Goal: Task Accomplishment & Management: Manage account settings

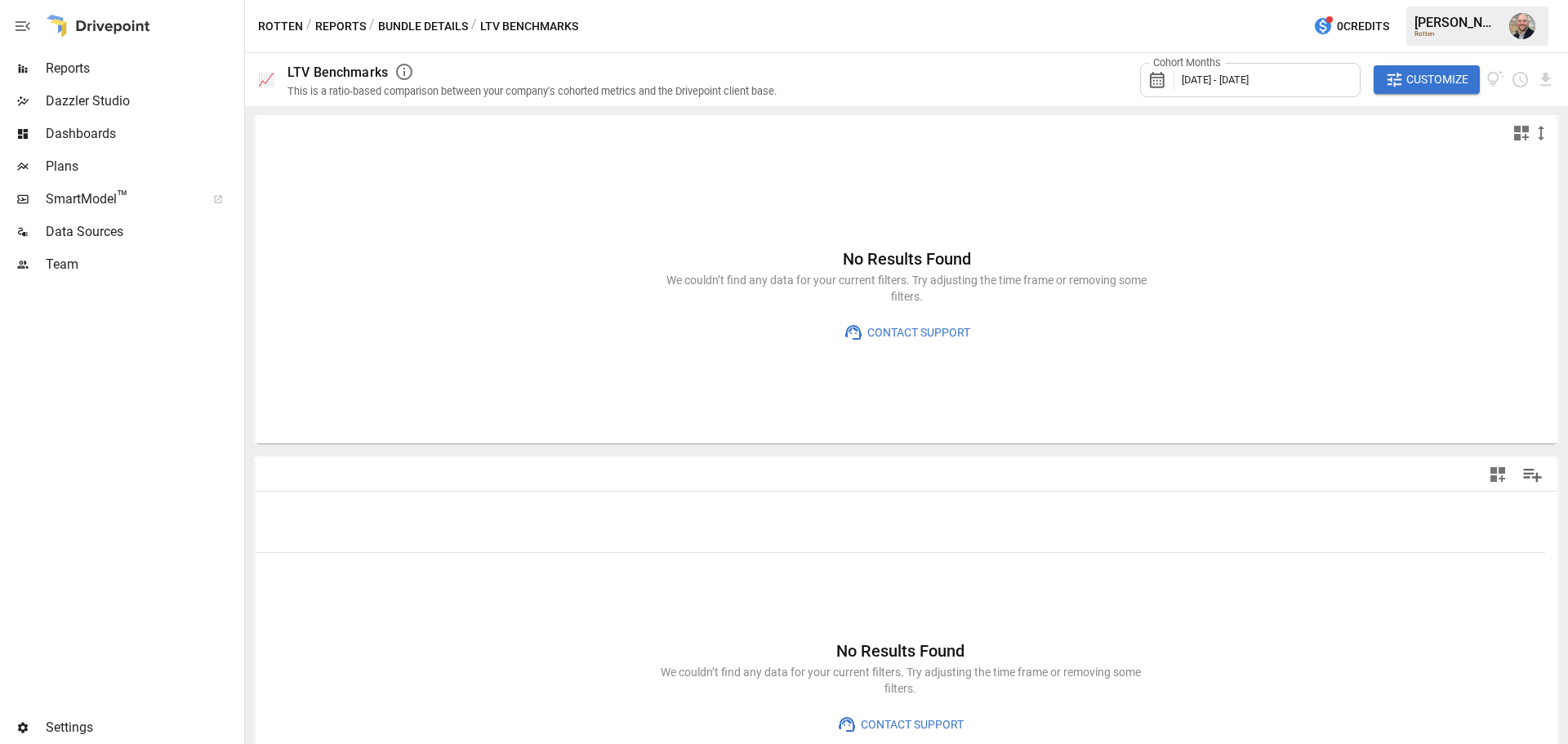
click at [92, 219] on div "Data Sources" at bounding box center [120, 232] width 241 height 33
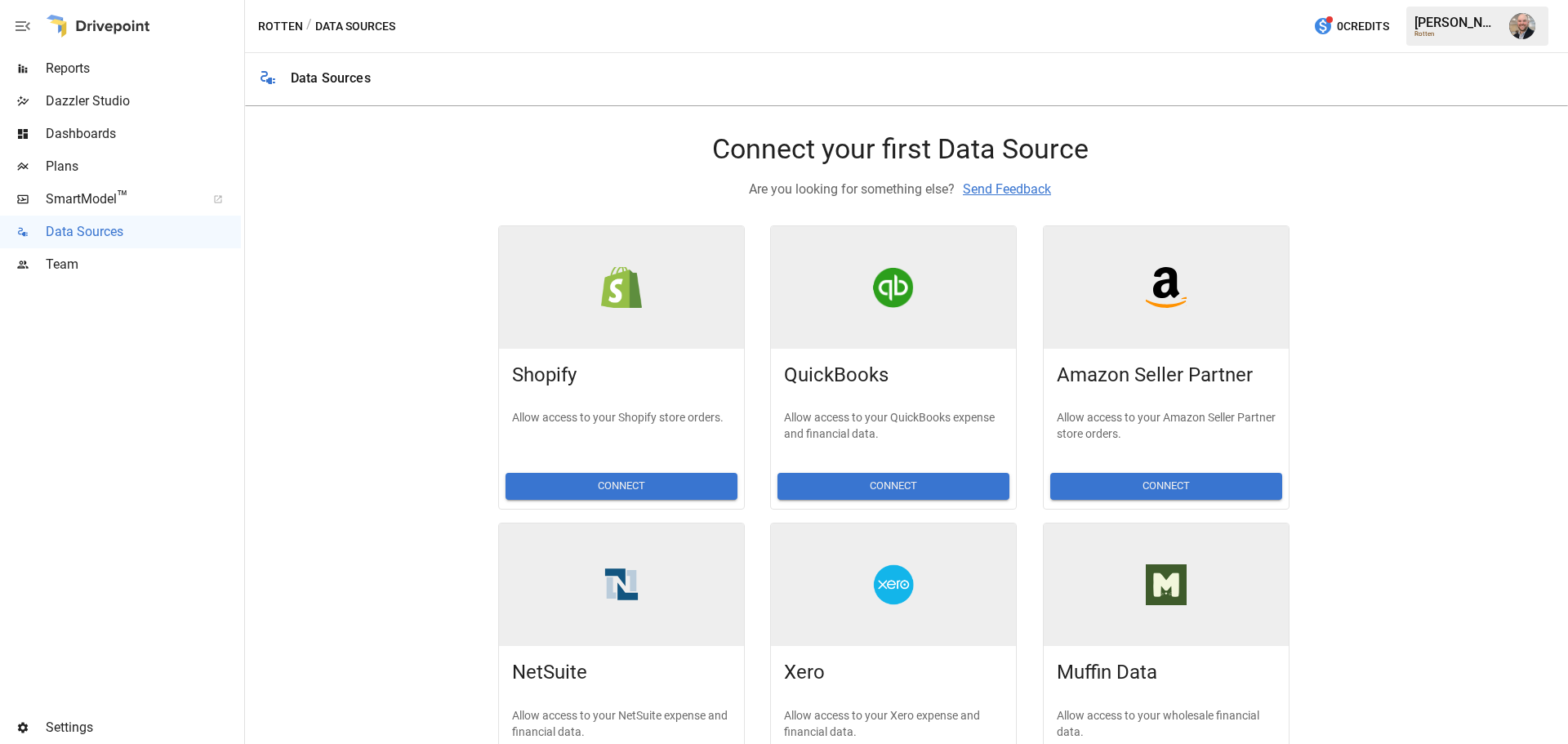
click at [72, 267] on span "Team" at bounding box center [143, 265] width 195 height 20
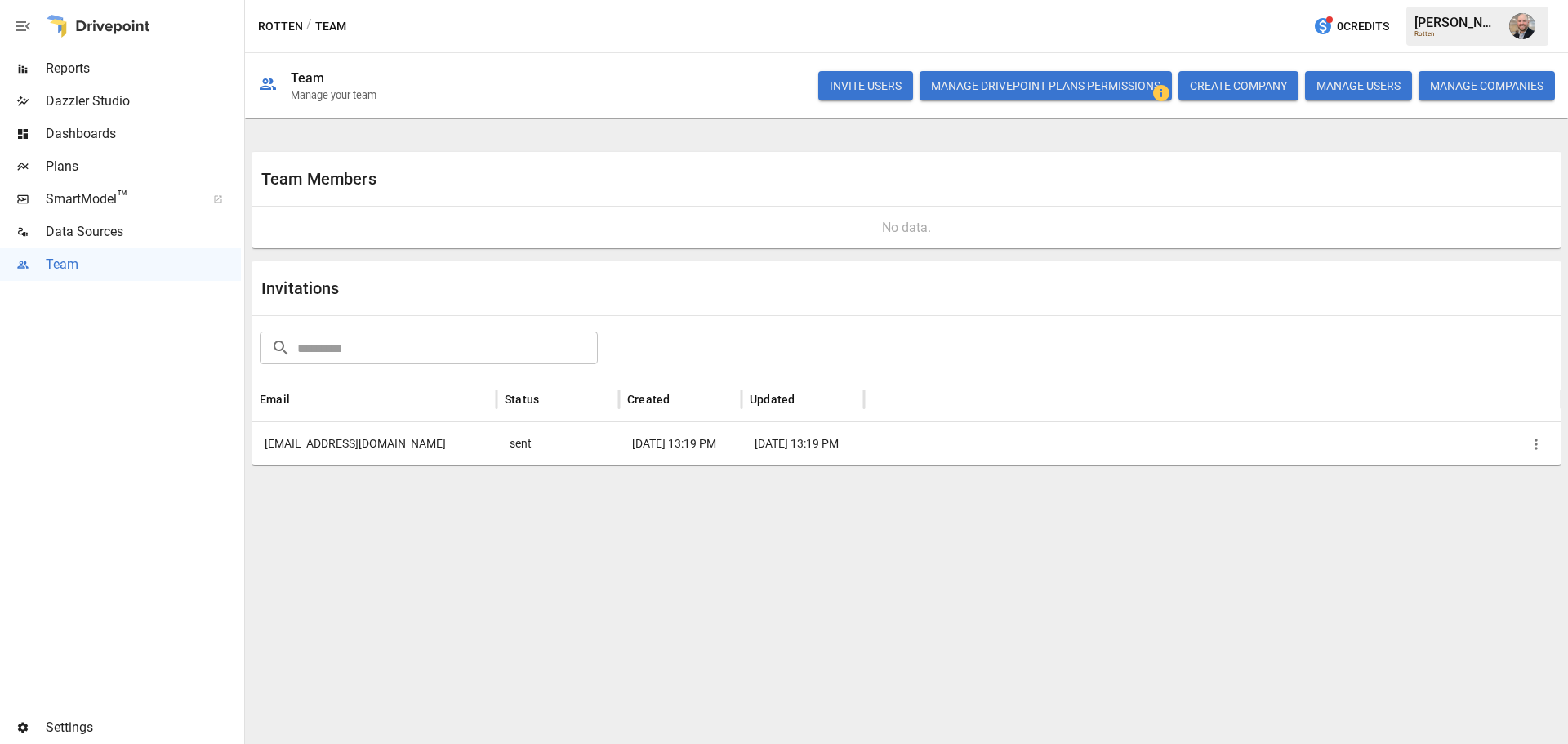
click at [1538, 440] on icon "button" at bounding box center [1535, 443] width 16 height 16
click at [1514, 515] on li "Remove Invitation" at bounding box center [1479, 519] width 140 height 33
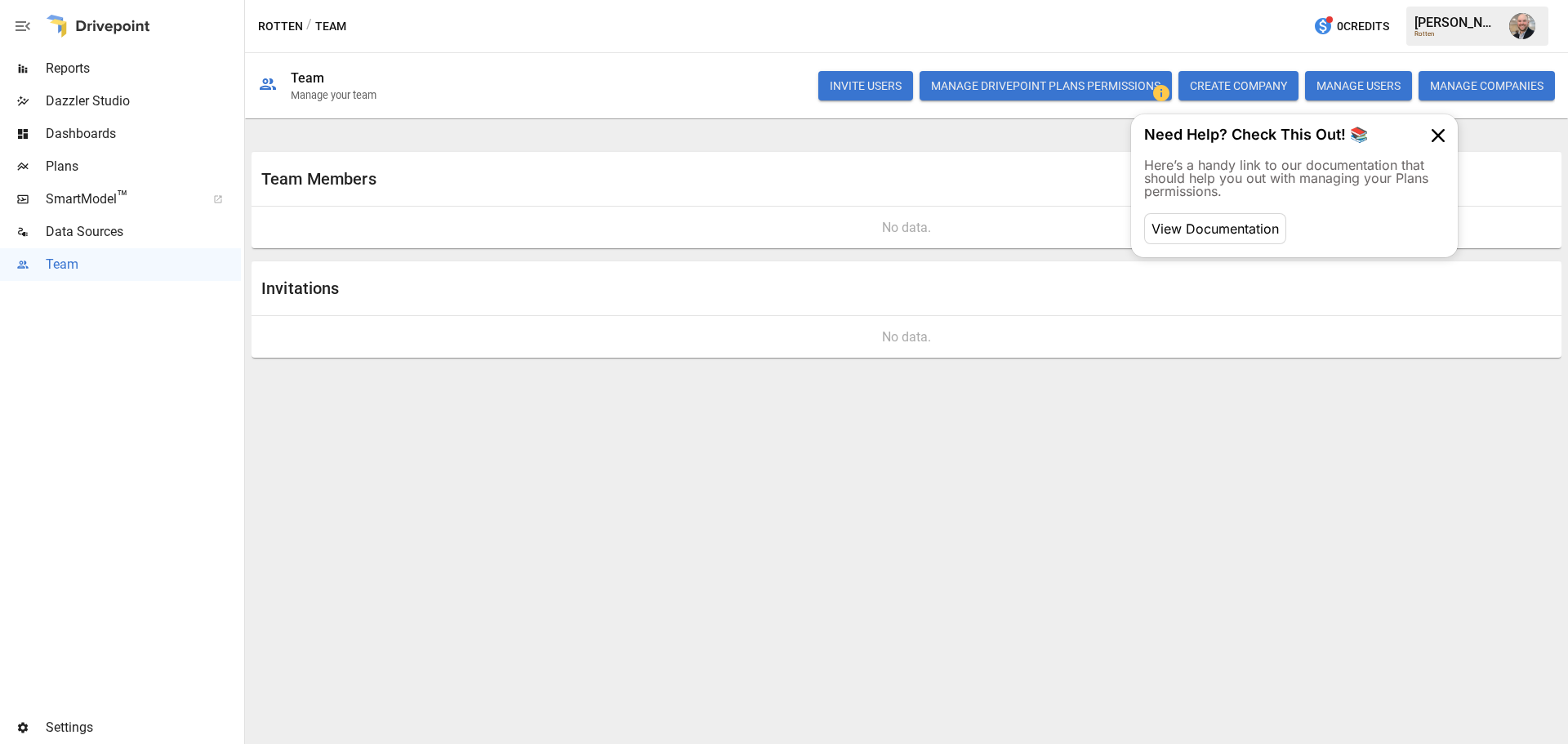
click at [883, 79] on button "INVITE USERS" at bounding box center [865, 86] width 95 height 29
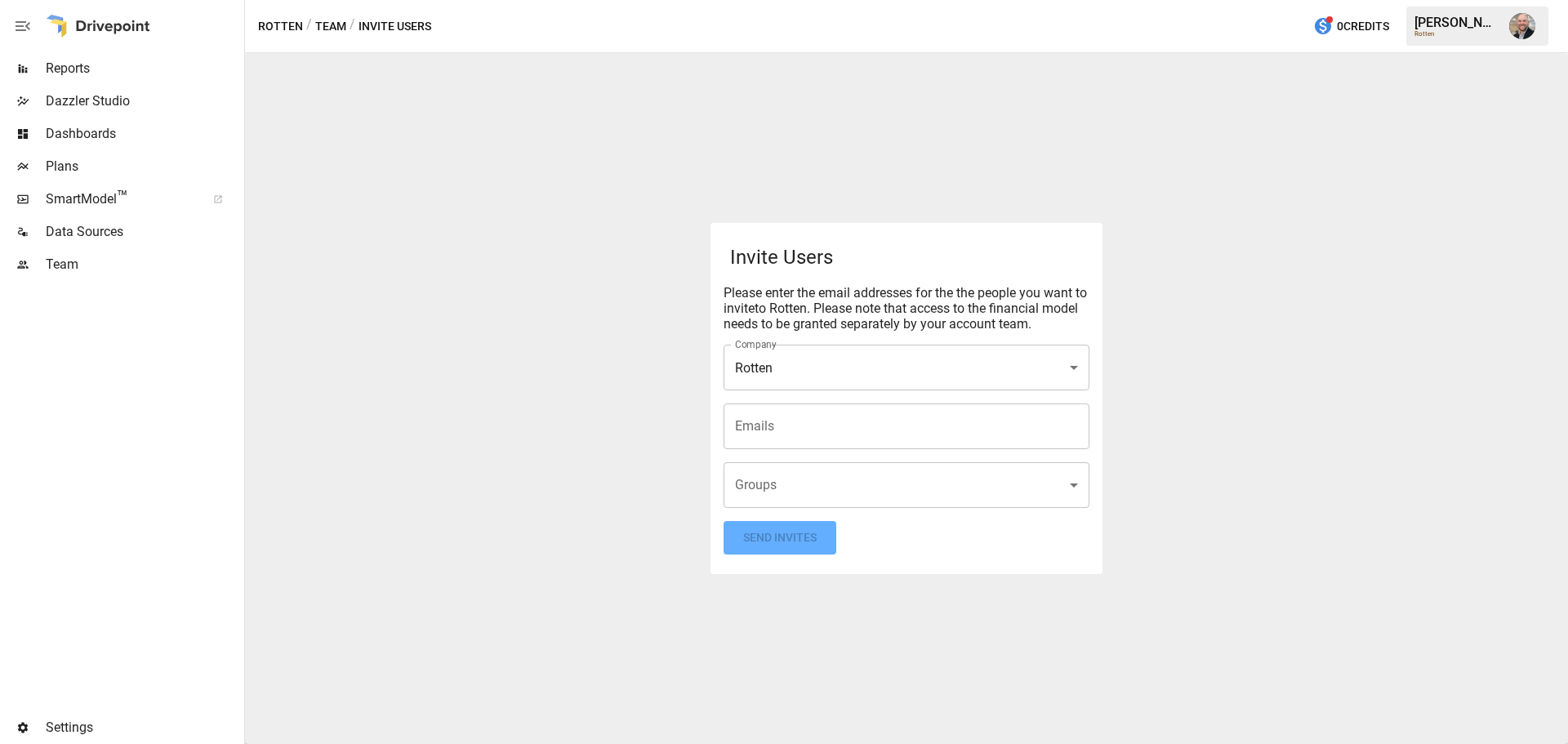
click at [822, 416] on input "Emails" at bounding box center [906, 426] width 351 height 31
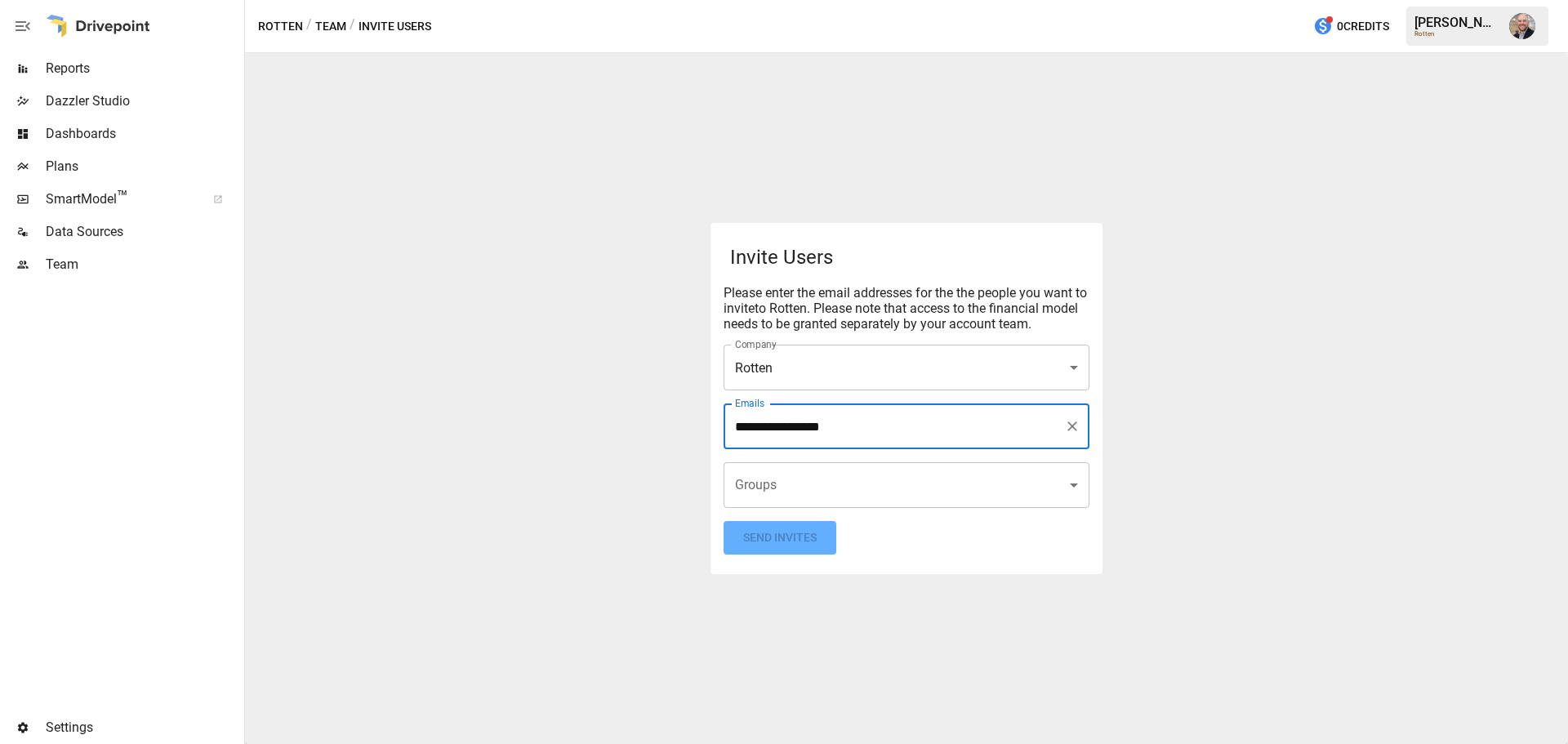
type input "**********"
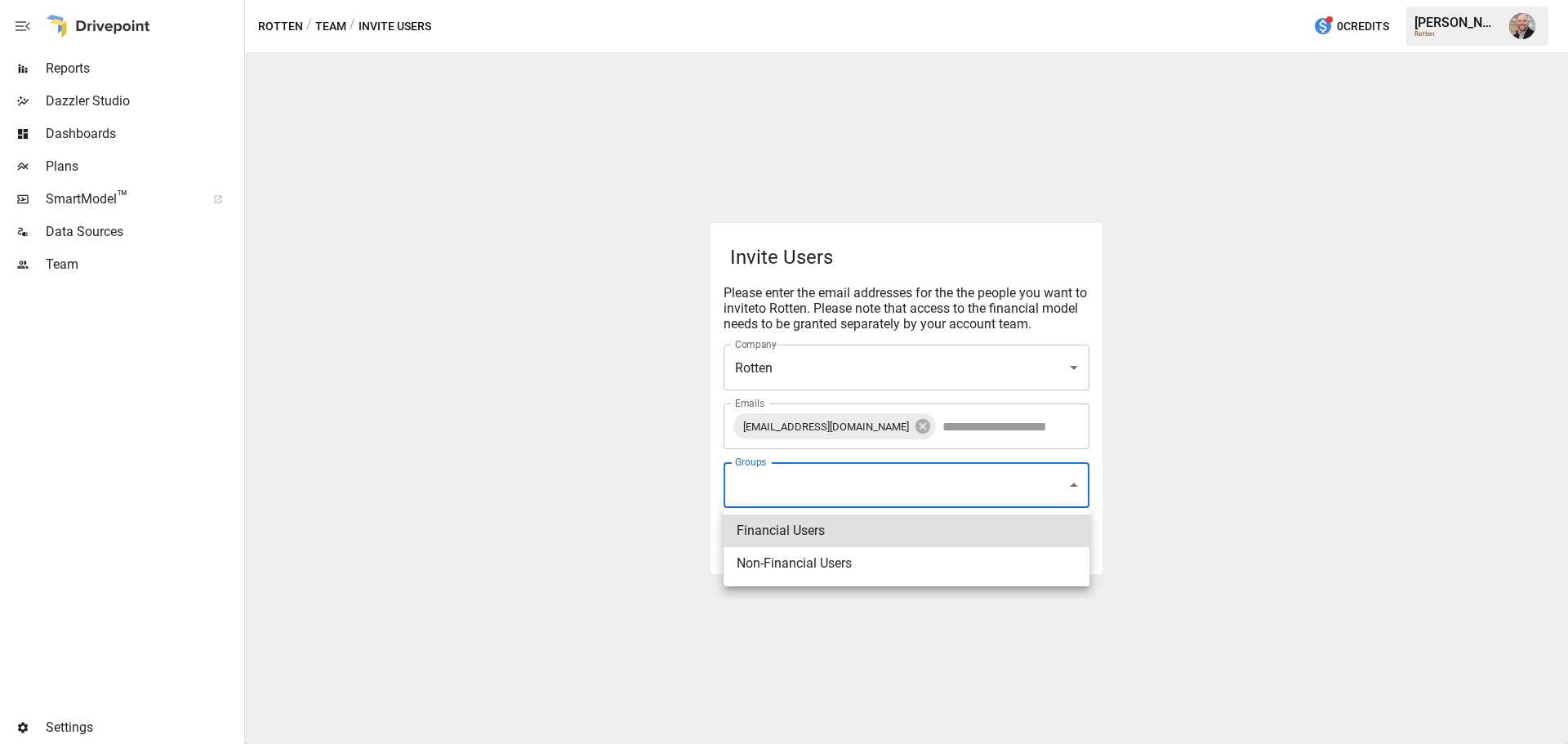
click at [882, 0] on body "Reports Dazzler Studio Dashboards Plans SmartModel ™ Data Sources Team Settings…" at bounding box center [784, 0] width 1568 height 0
click at [897, 526] on li "Financial Users" at bounding box center [906, 531] width 366 height 33
type input "**********"
click at [760, 521] on li "Financial Users" at bounding box center [906, 531] width 366 height 33
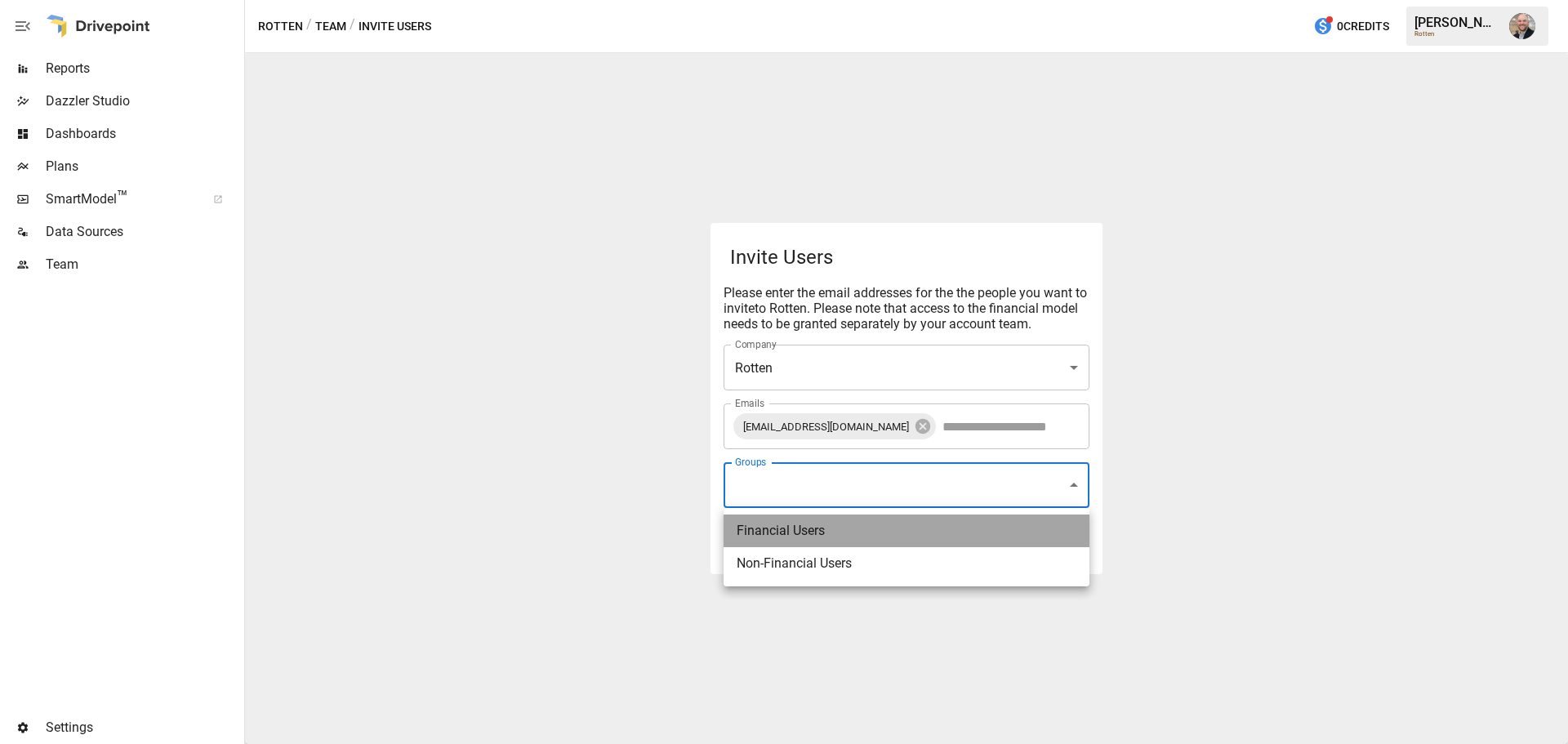
click at [868, 532] on li "Financial Users" at bounding box center [906, 531] width 366 height 33
type input "**********"
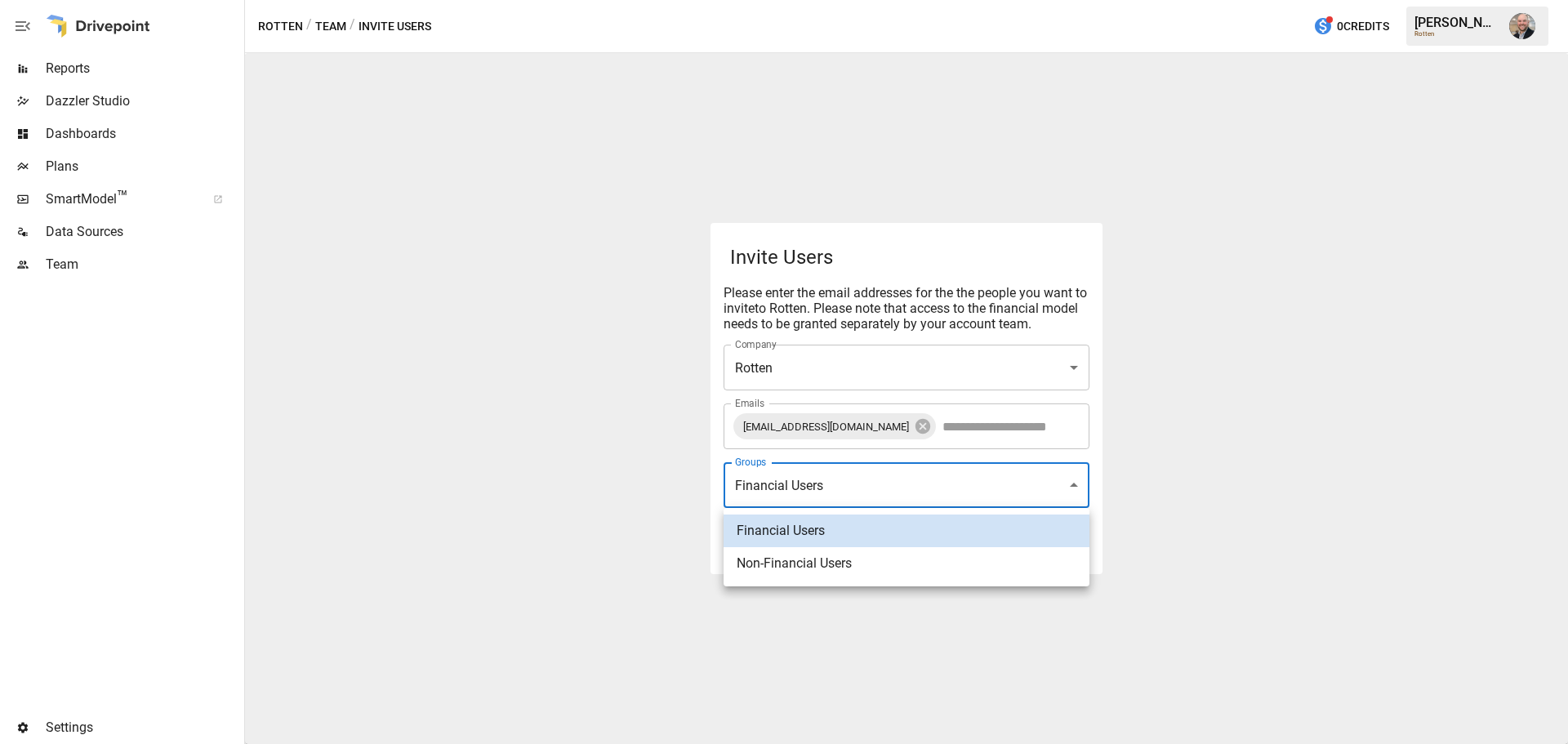
click at [599, 557] on div at bounding box center [784, 372] width 1568 height 744
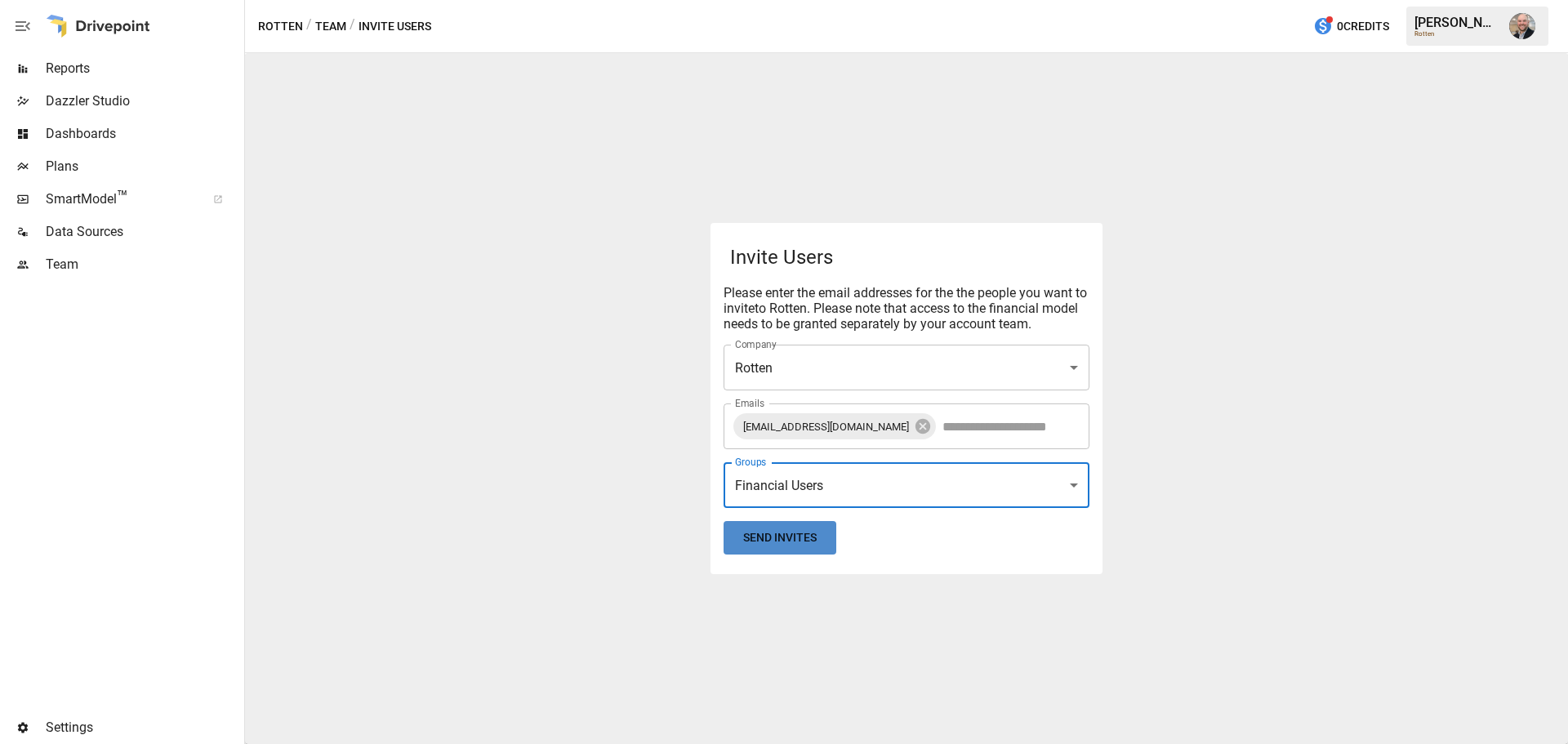
click at [804, 538] on button "Send Invites" at bounding box center [780, 537] width 113 height 33
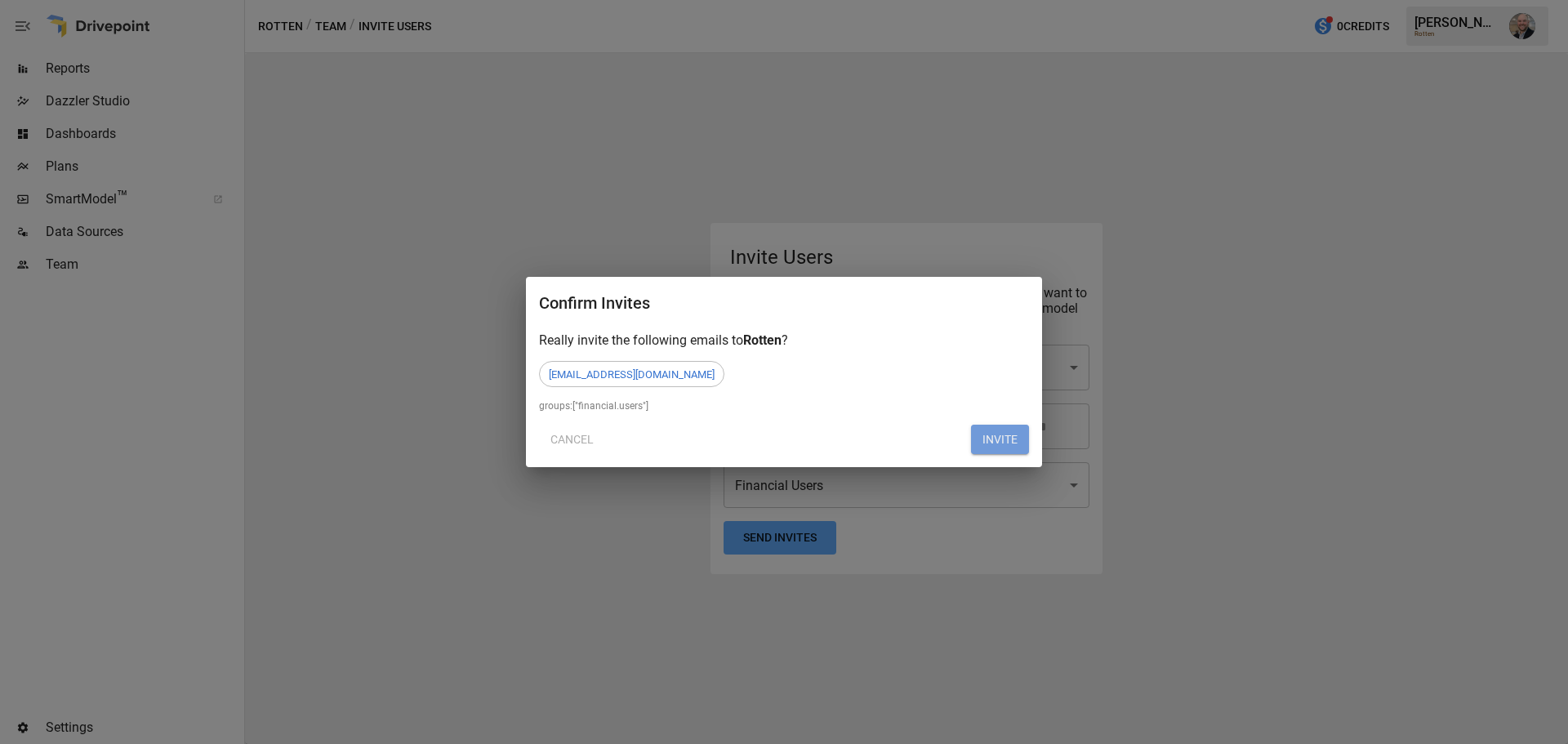
click at [1013, 437] on button "INVITE" at bounding box center [1000, 439] width 58 height 29
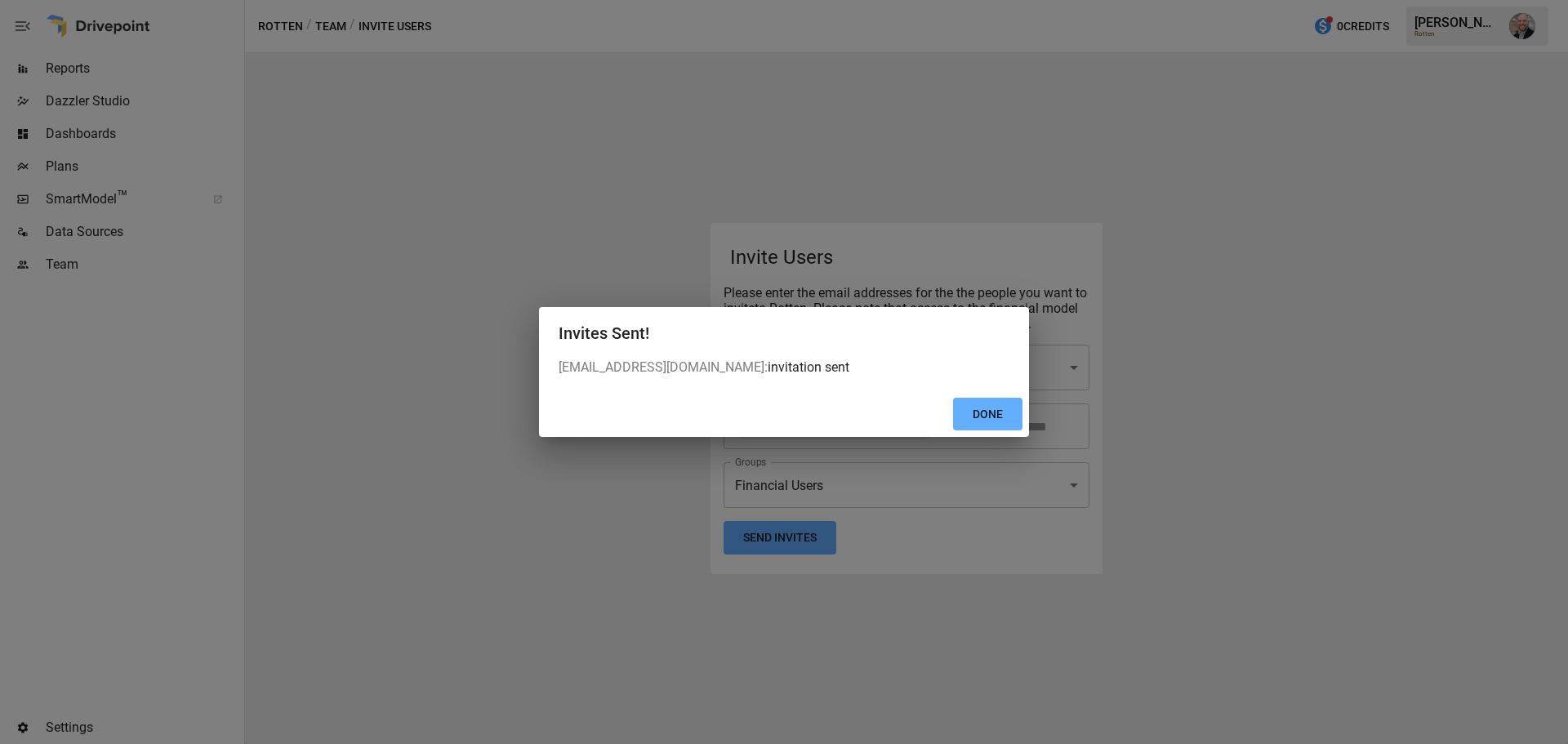
drag, startPoint x: 978, startPoint y: 416, endPoint x: 1008, endPoint y: 255, distance: 163.8
click at [978, 416] on button "Done" at bounding box center [987, 414] width 69 height 33
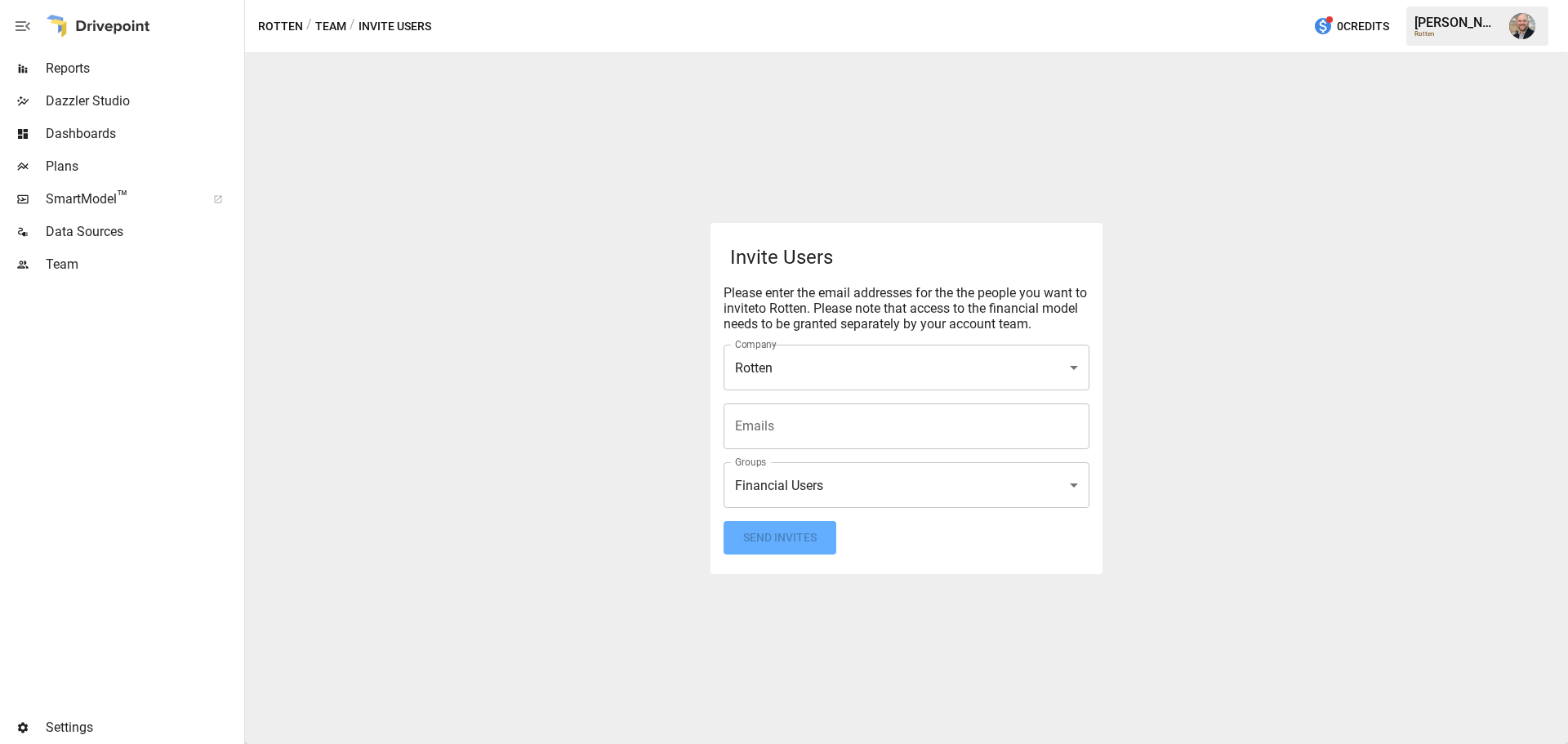
click at [136, 262] on span "Team" at bounding box center [143, 265] width 195 height 20
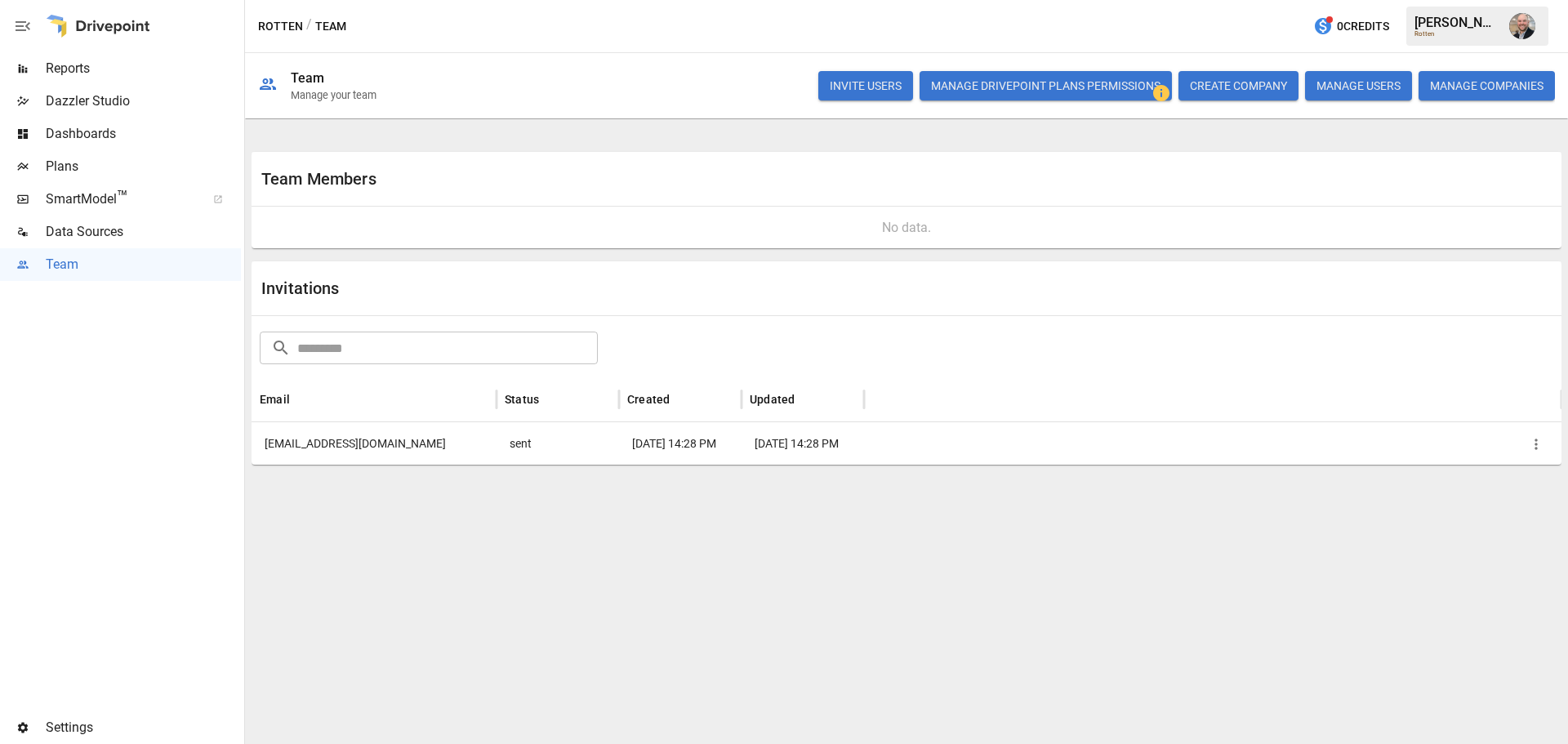
click at [1535, 446] on icon "button" at bounding box center [1535, 443] width 16 height 16
click at [1506, 494] on li "Copy Invitation Link" at bounding box center [1479, 486] width 140 height 33
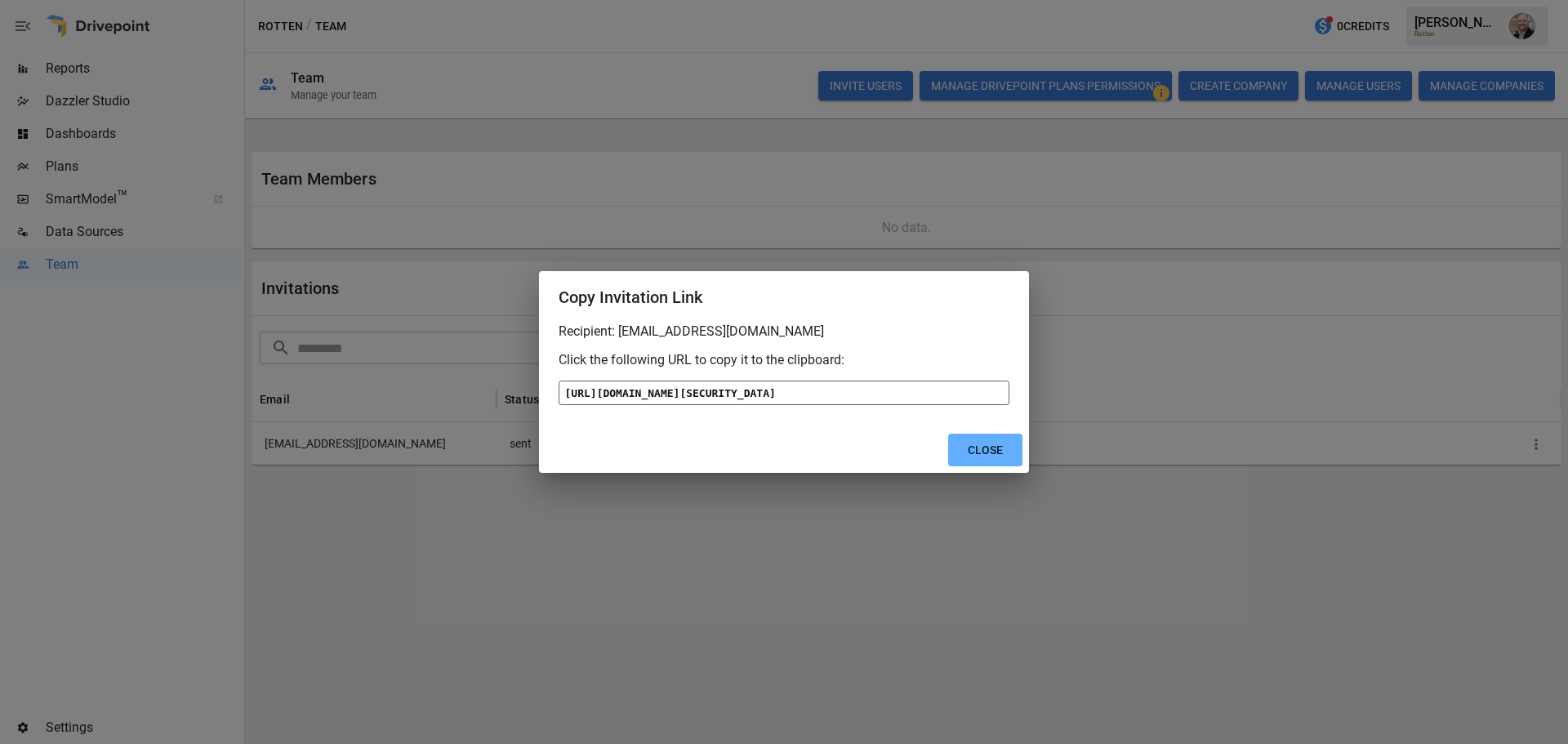
click at [885, 405] on div "[URL][DOMAIN_NAME][SECURITY_DATA]" at bounding box center [784, 392] width 450 height 25
click at [1008, 467] on button "Close" at bounding box center [985, 449] width 75 height 33
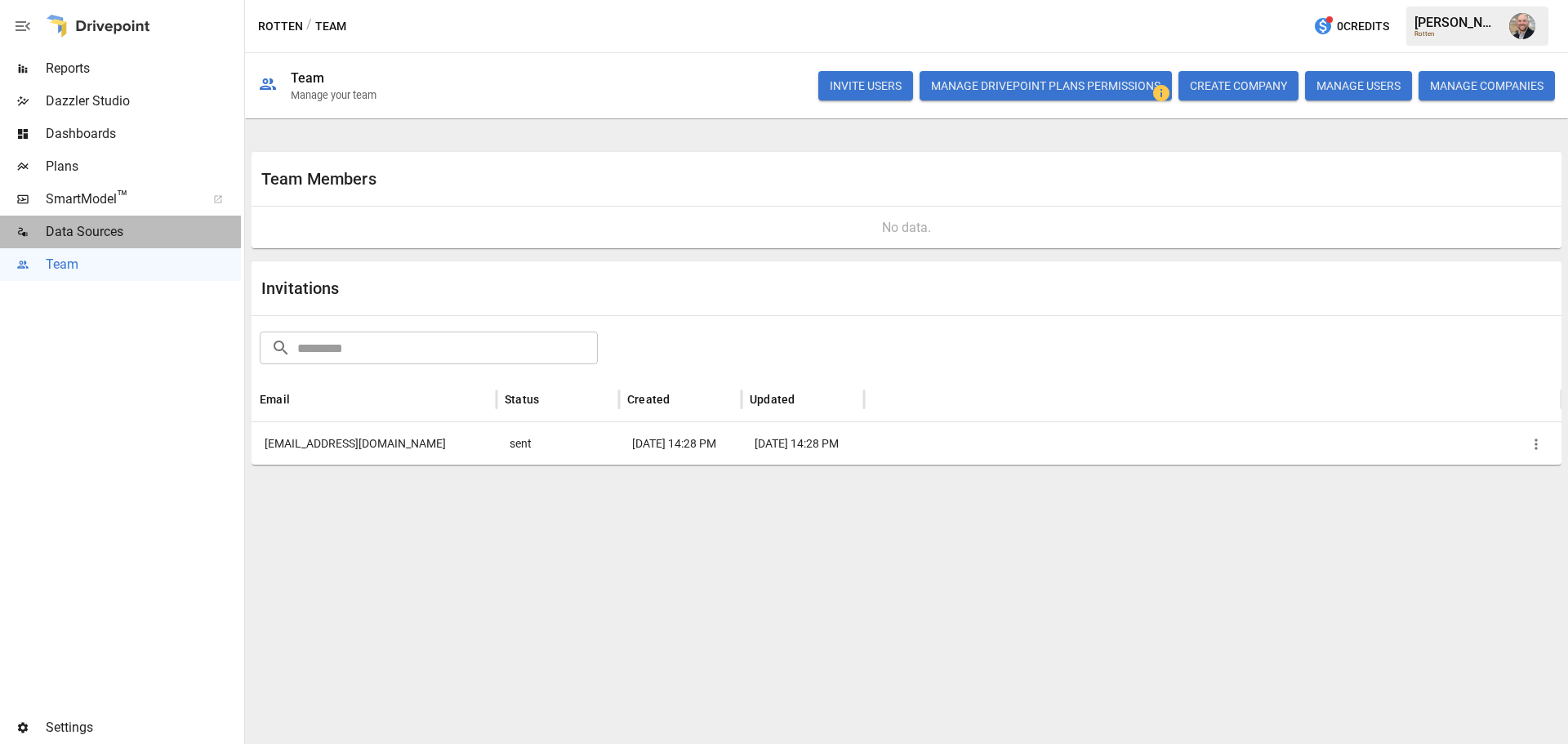
click at [148, 223] on span "Data Sources" at bounding box center [143, 231] width 195 height 20
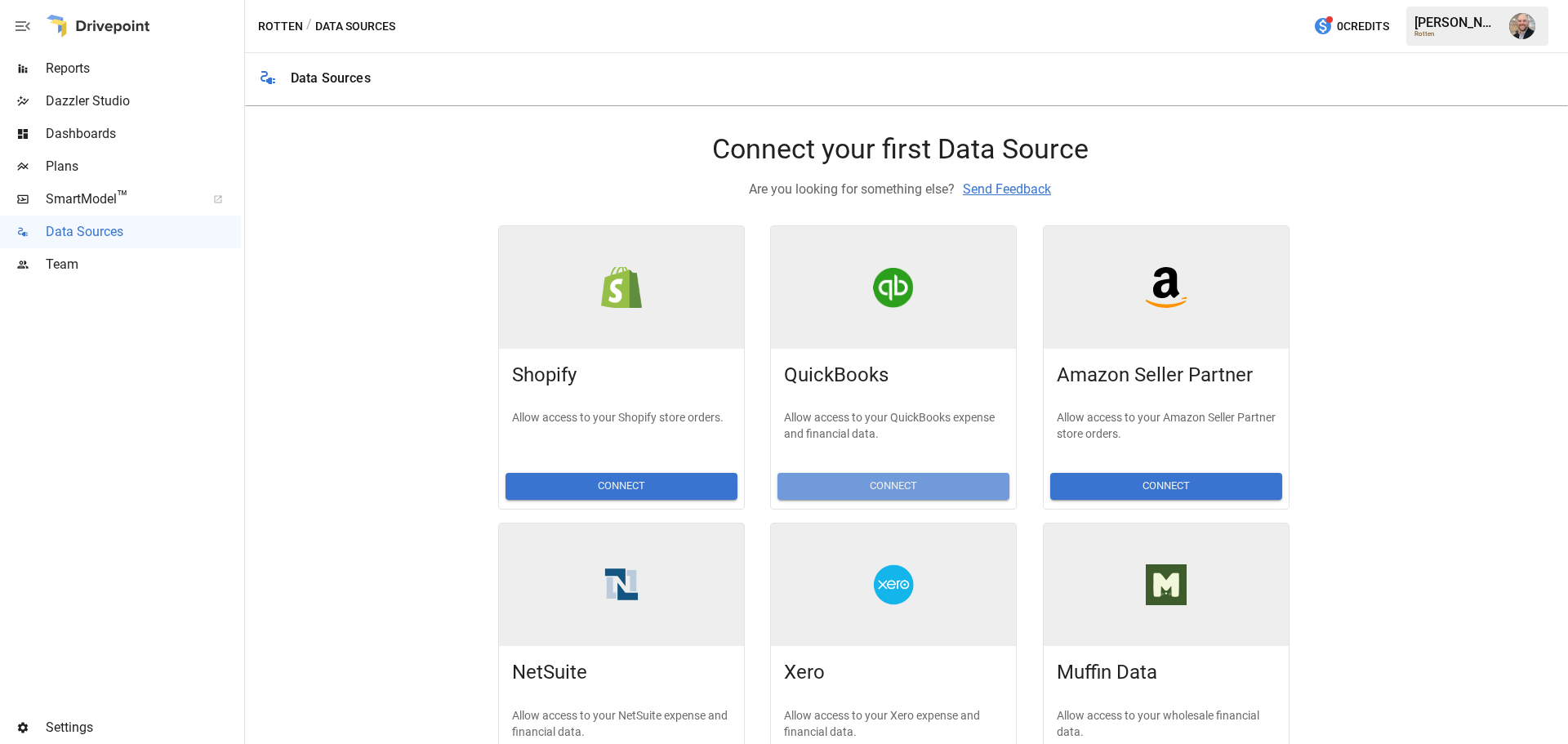
click at [868, 486] on button "Connect" at bounding box center [893, 485] width 232 height 27
